Goal: Check status: Check status

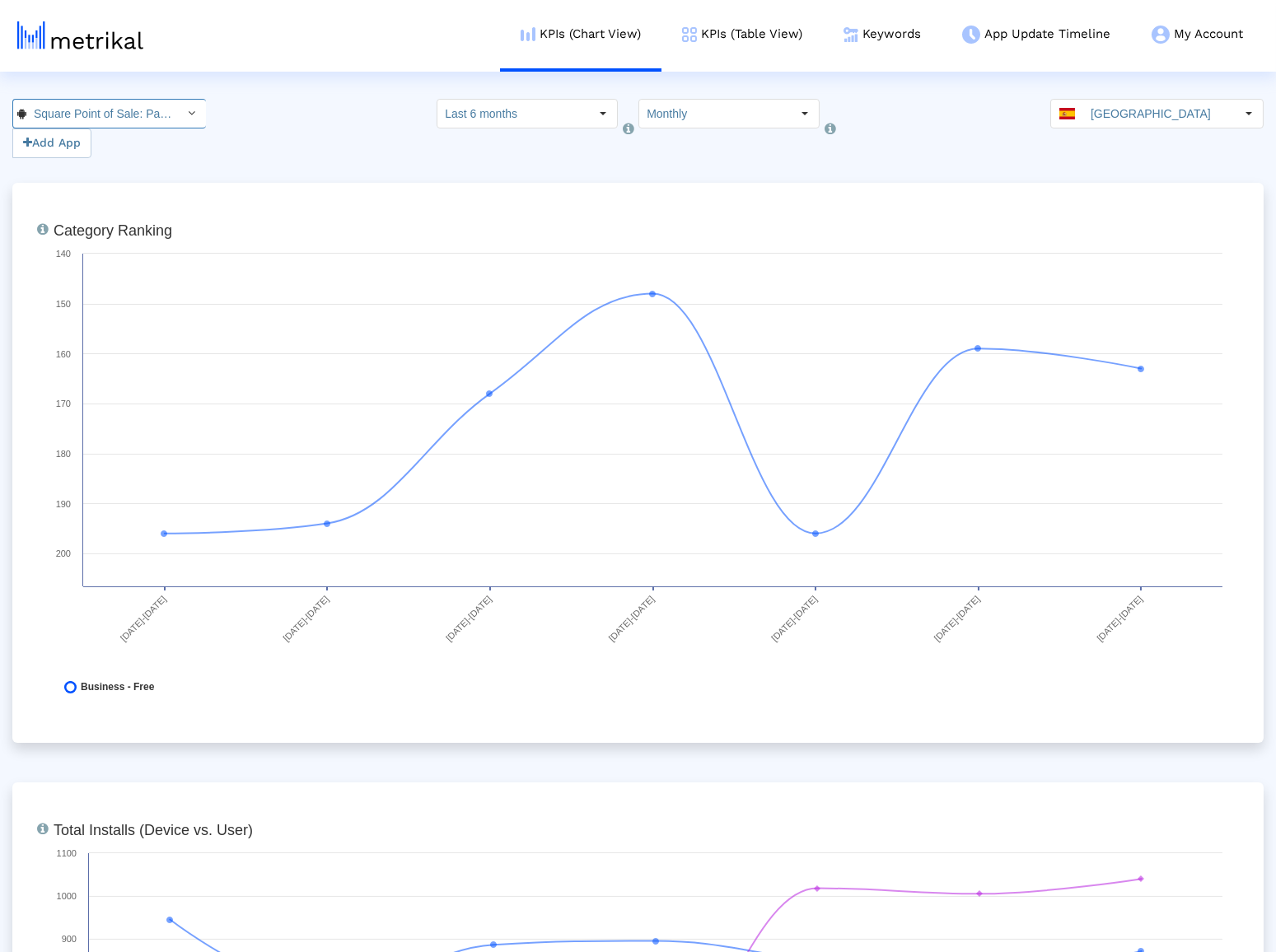
click at [113, 123] on input "Square Point of Sale: Payment < com.squareup >" at bounding box center [100, 113] width 148 height 28
click at [110, 135] on div "Square Point of Sale (POS) <335393788>" at bounding box center [99, 142] width 156 height 16
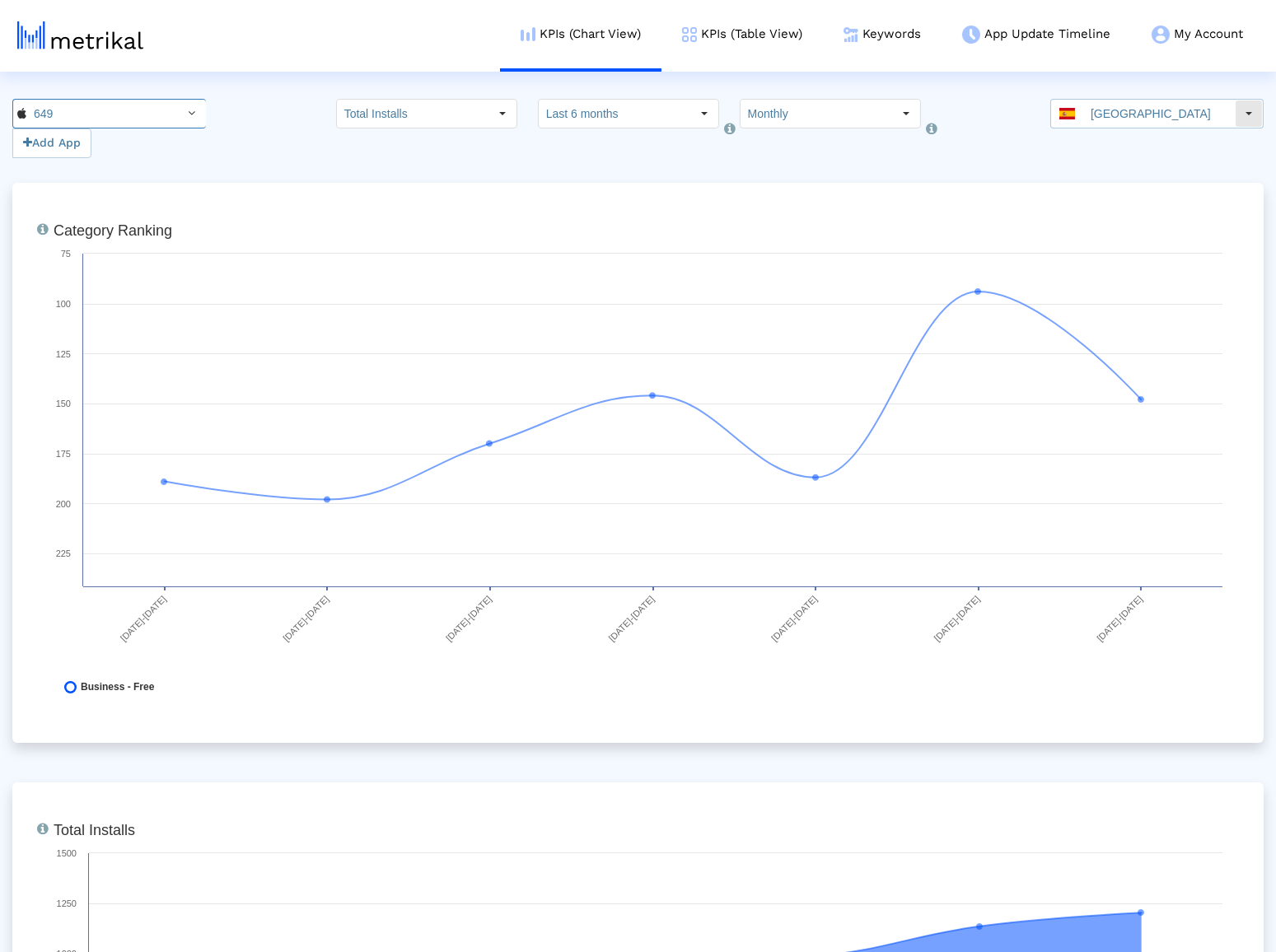
click at [1159, 116] on input "[GEOGRAPHIC_DATA]" at bounding box center [1158, 113] width 152 height 28
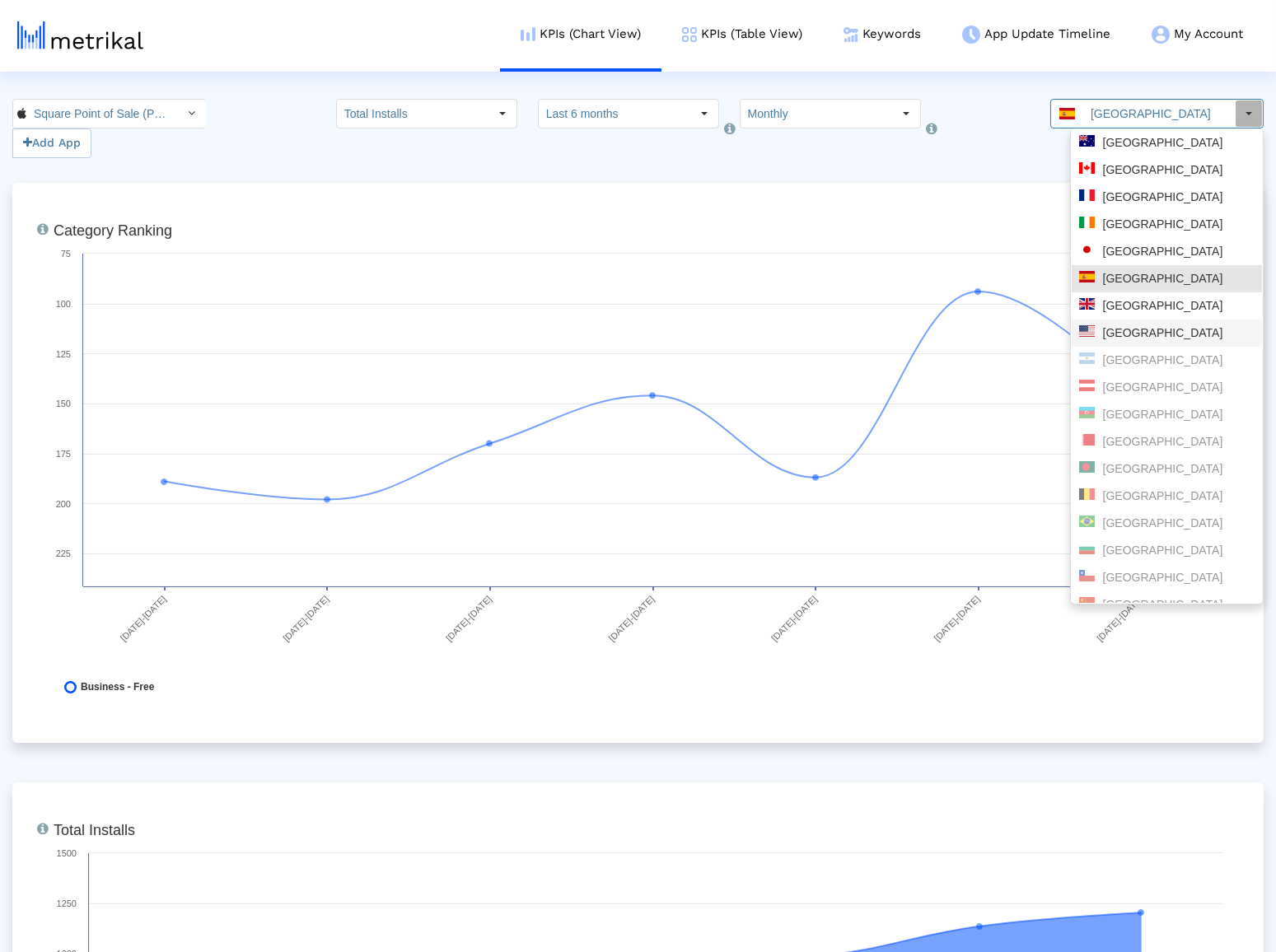
click at [1137, 324] on div "[GEOGRAPHIC_DATA]" at bounding box center [1167, 333] width 190 height 27
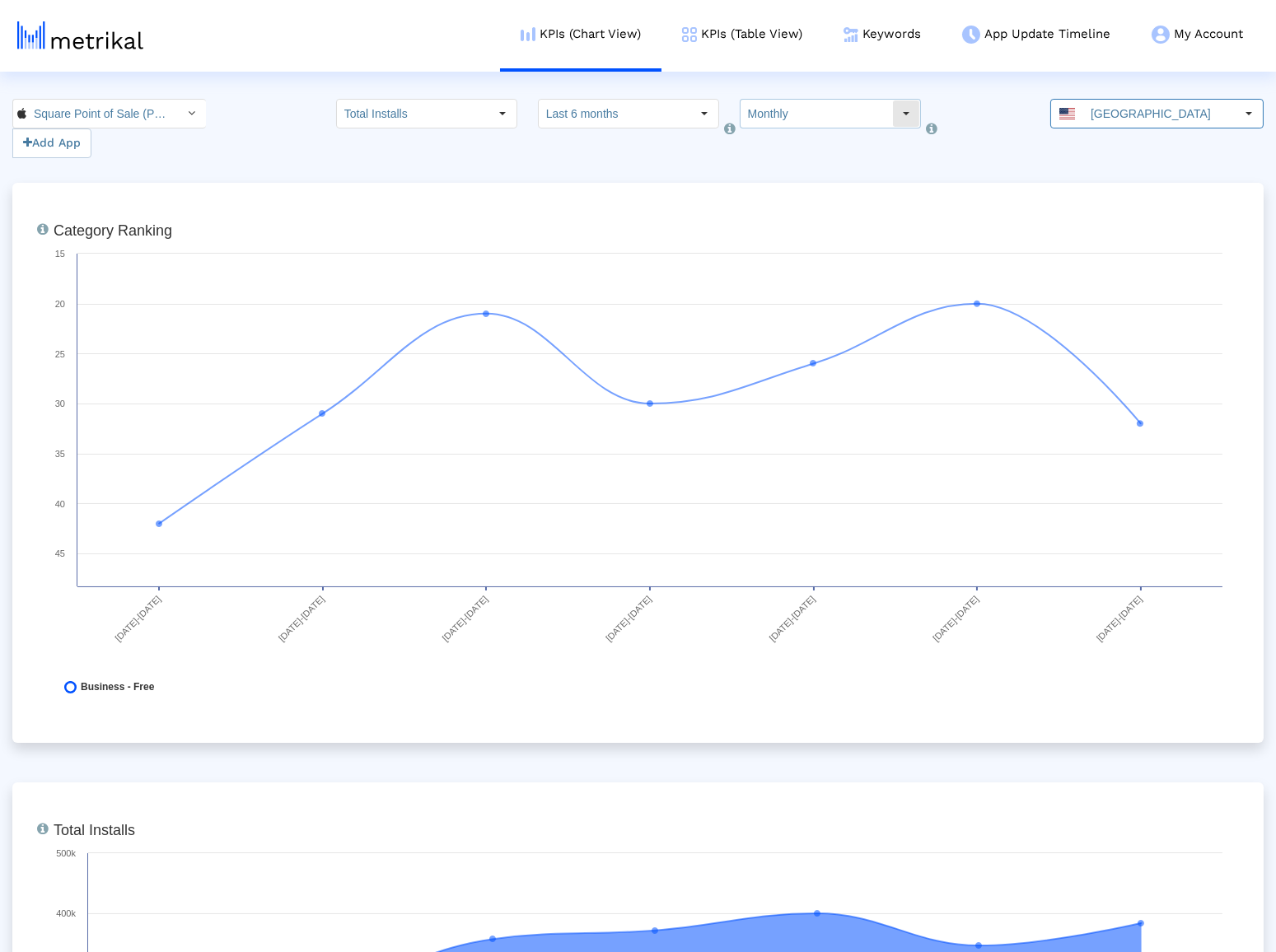
click at [792, 121] on input "Monthly" at bounding box center [816, 113] width 152 height 28
click at [787, 152] on div "Weekly" at bounding box center [811, 142] width 159 height 27
type input "Weekly"
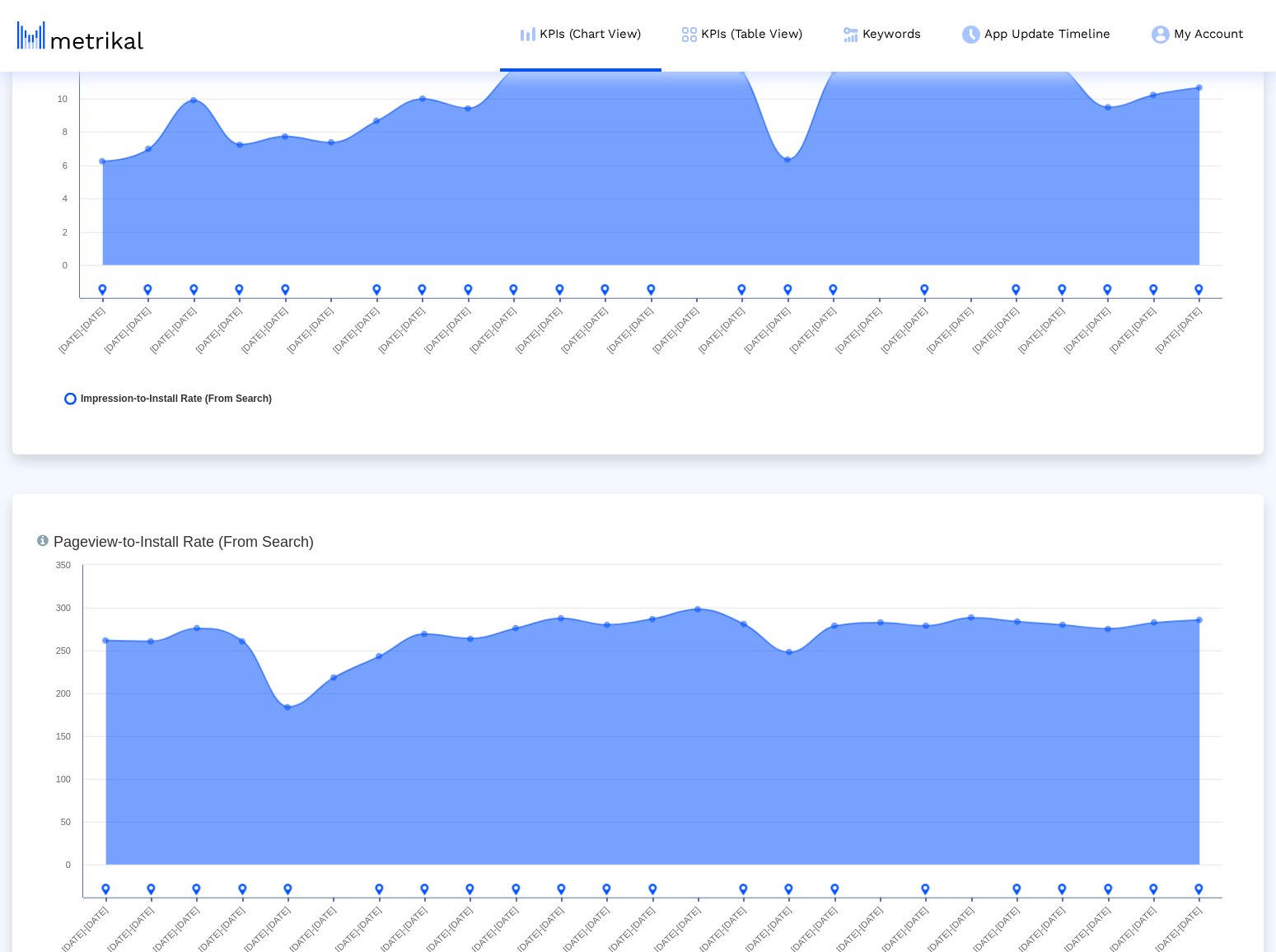
scroll to position [0, 0]
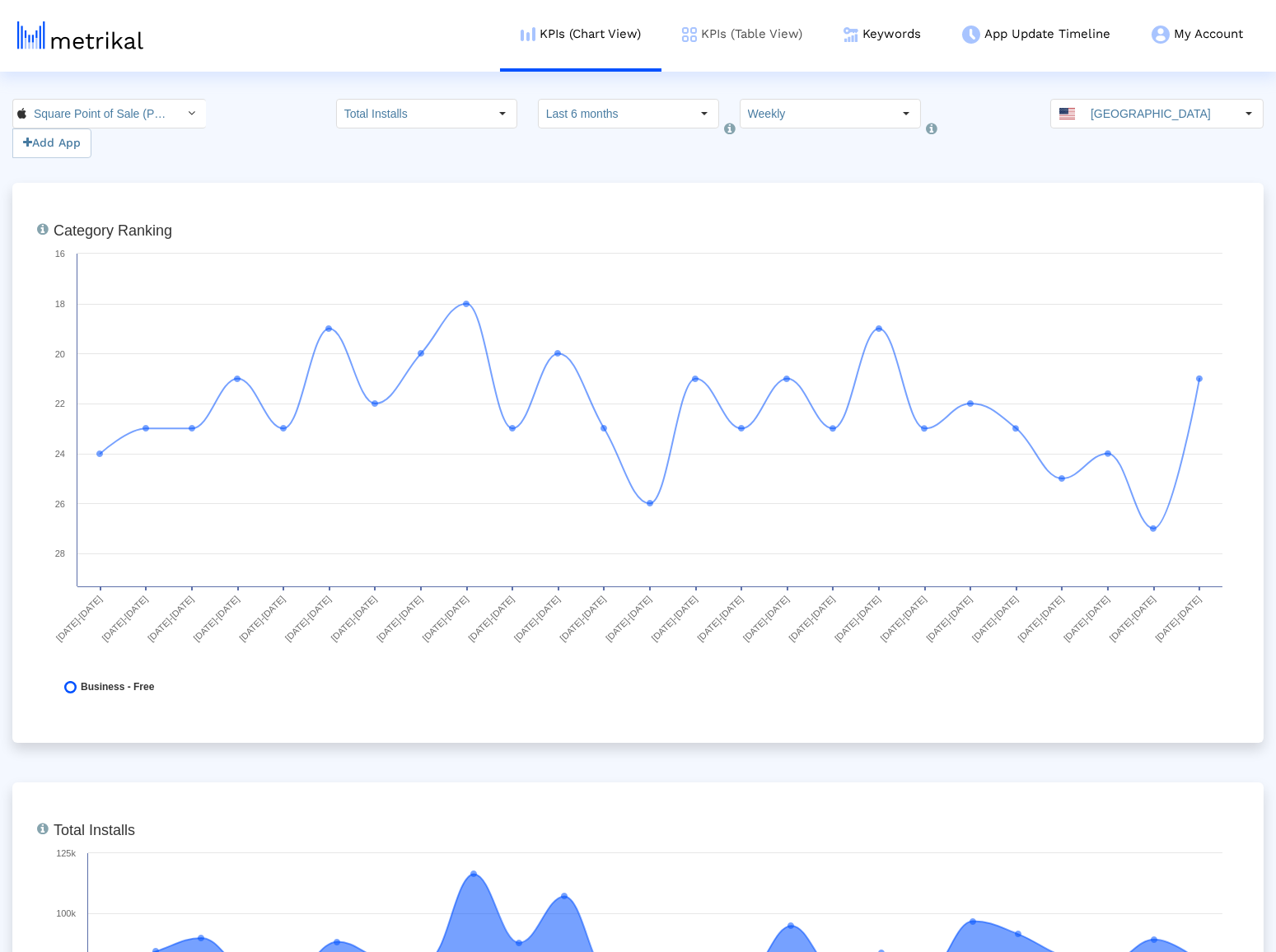
click at [744, 46] on link "KPIs (Table View)" at bounding box center [742, 34] width 161 height 69
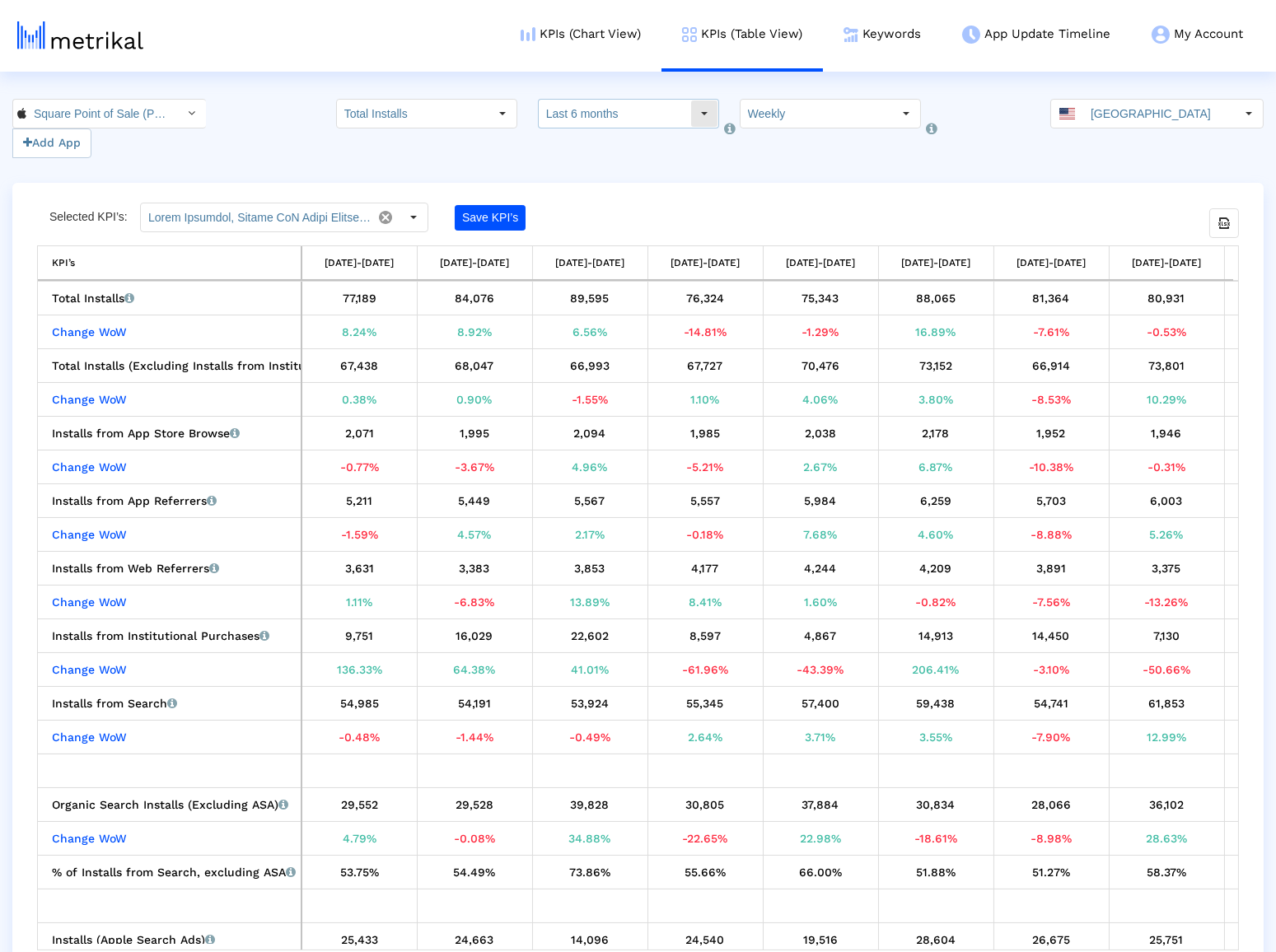
click at [668, 100] on input "Last 6 months" at bounding box center [614, 113] width 152 height 28
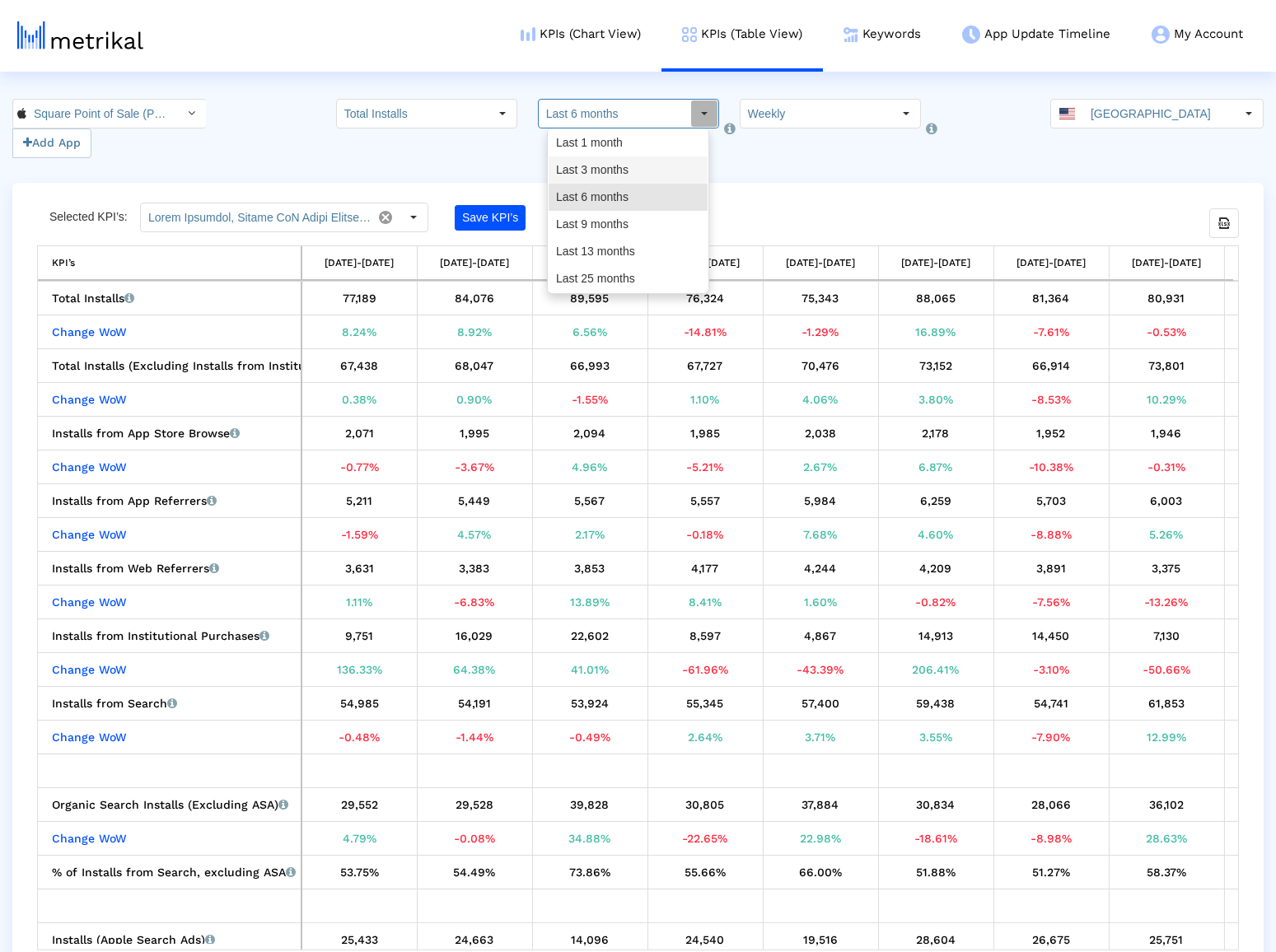
click at [643, 158] on div "Last 3 months" at bounding box center [628, 170] width 159 height 27
type input "Last 3 months"
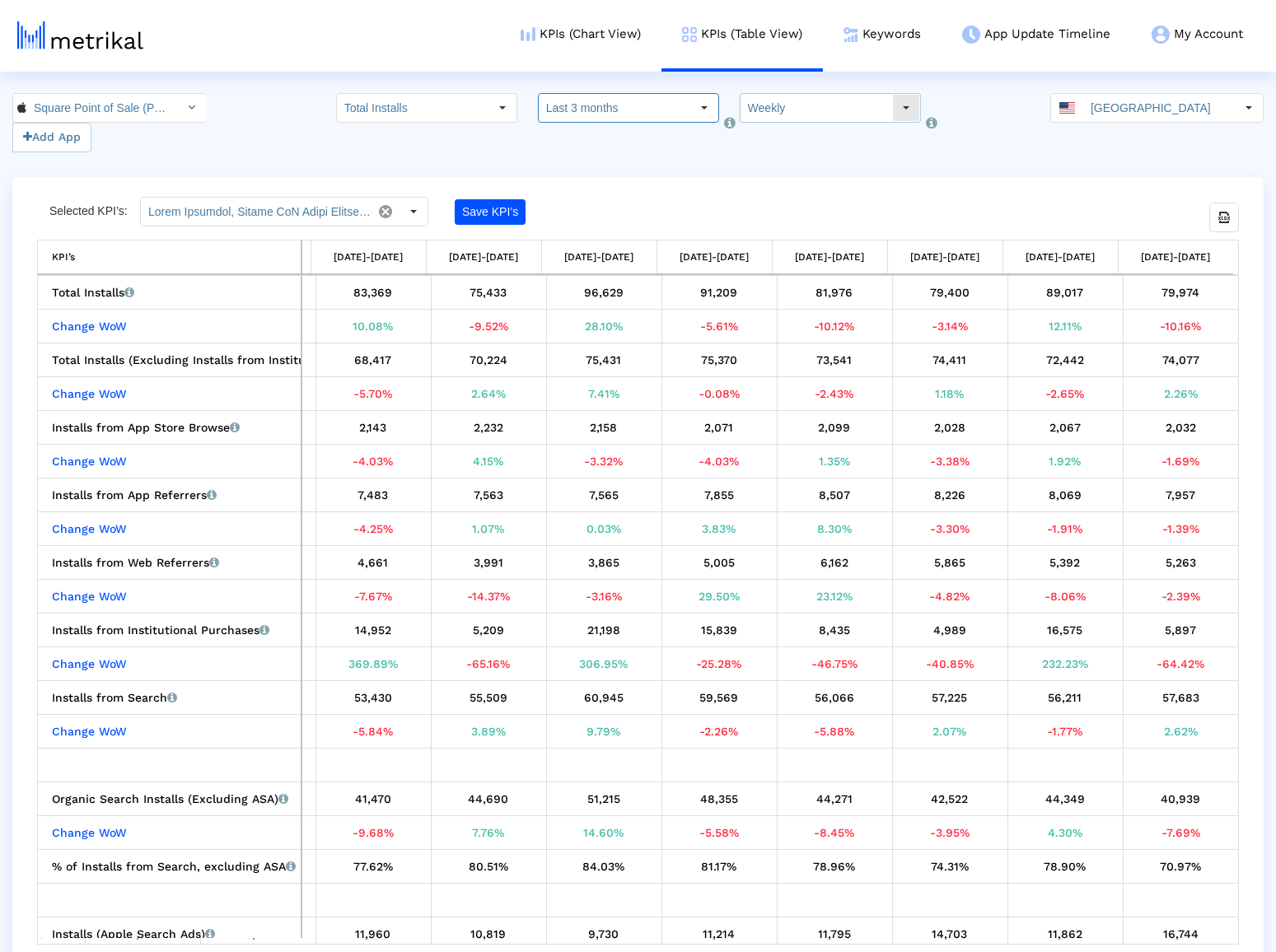
click at [838, 109] on input "Weekly" at bounding box center [816, 108] width 152 height 28
click at [828, 154] on div "Monthly" at bounding box center [811, 164] width 159 height 27
type input "Monthly"
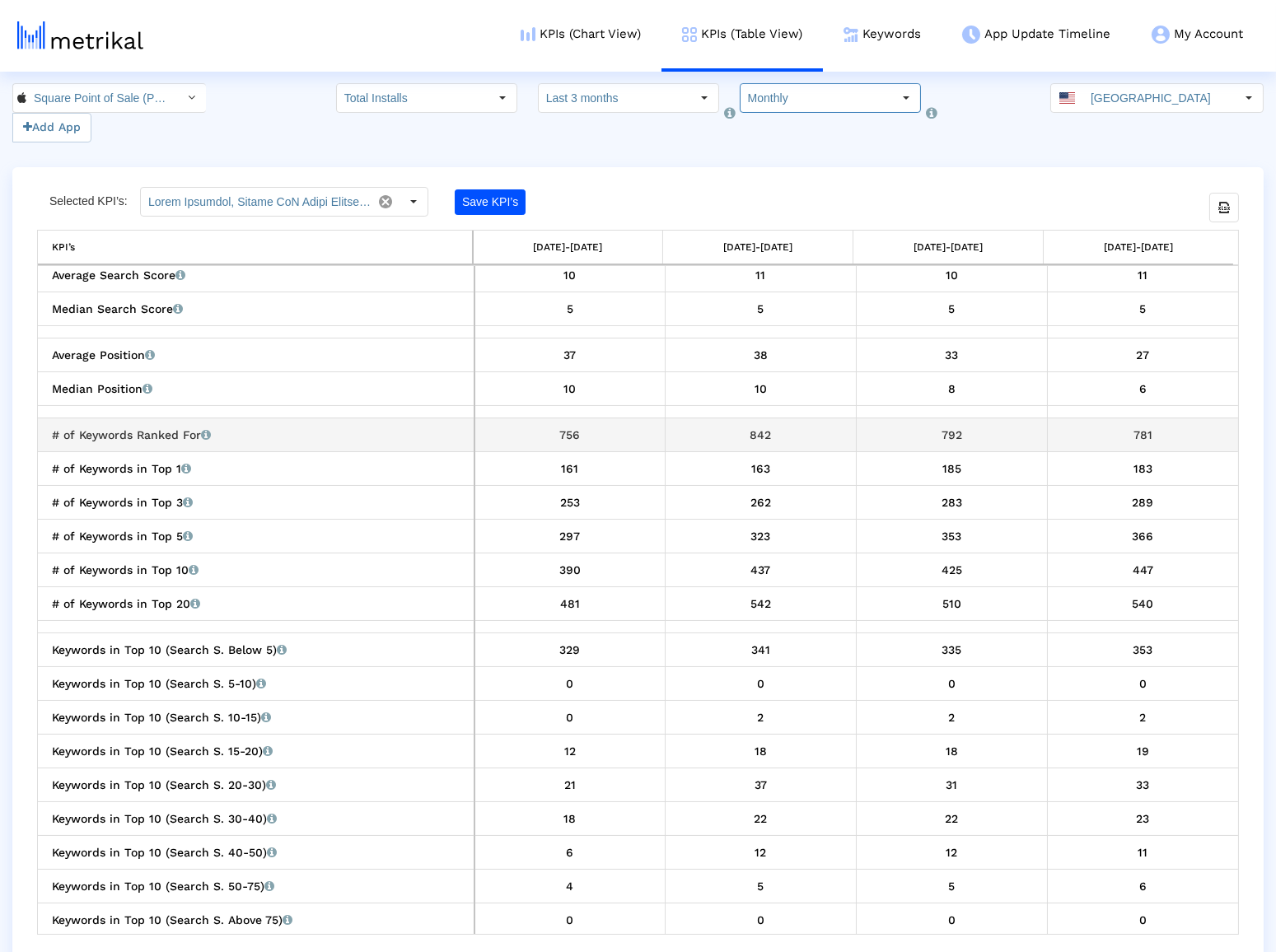
scroll to position [22, 0]
